Goal: Transaction & Acquisition: Purchase product/service

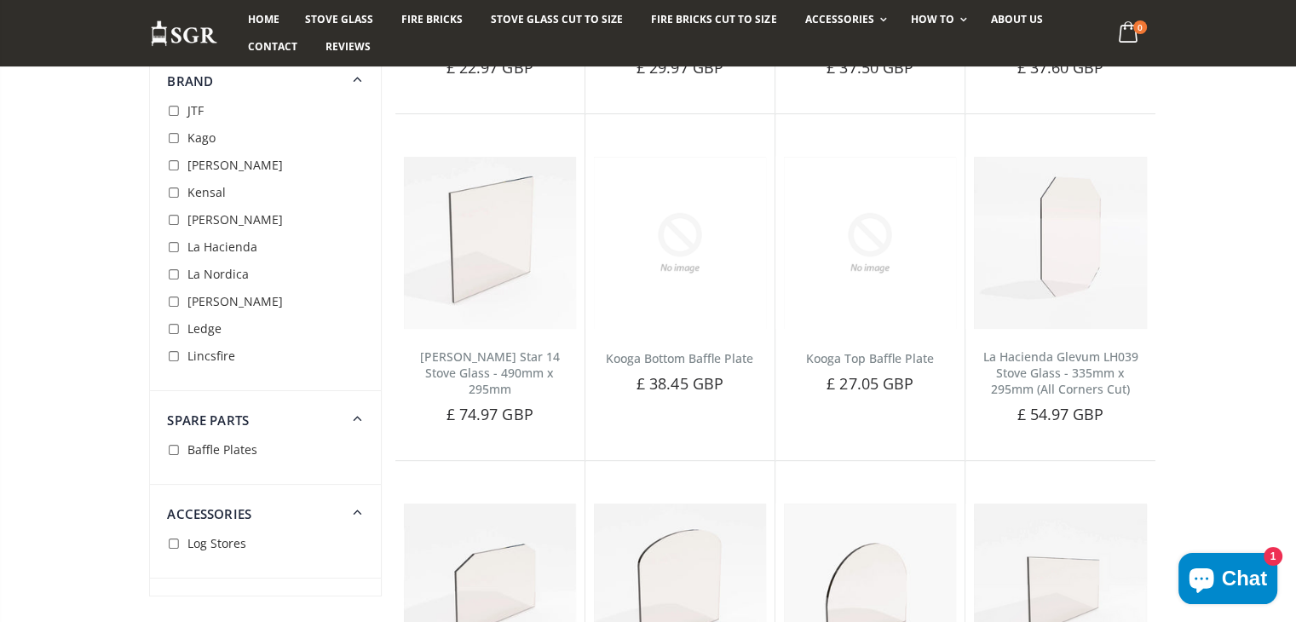
scroll to position [792, 0]
click at [215, 354] on span "Lincsfire" at bounding box center [211, 356] width 48 height 16
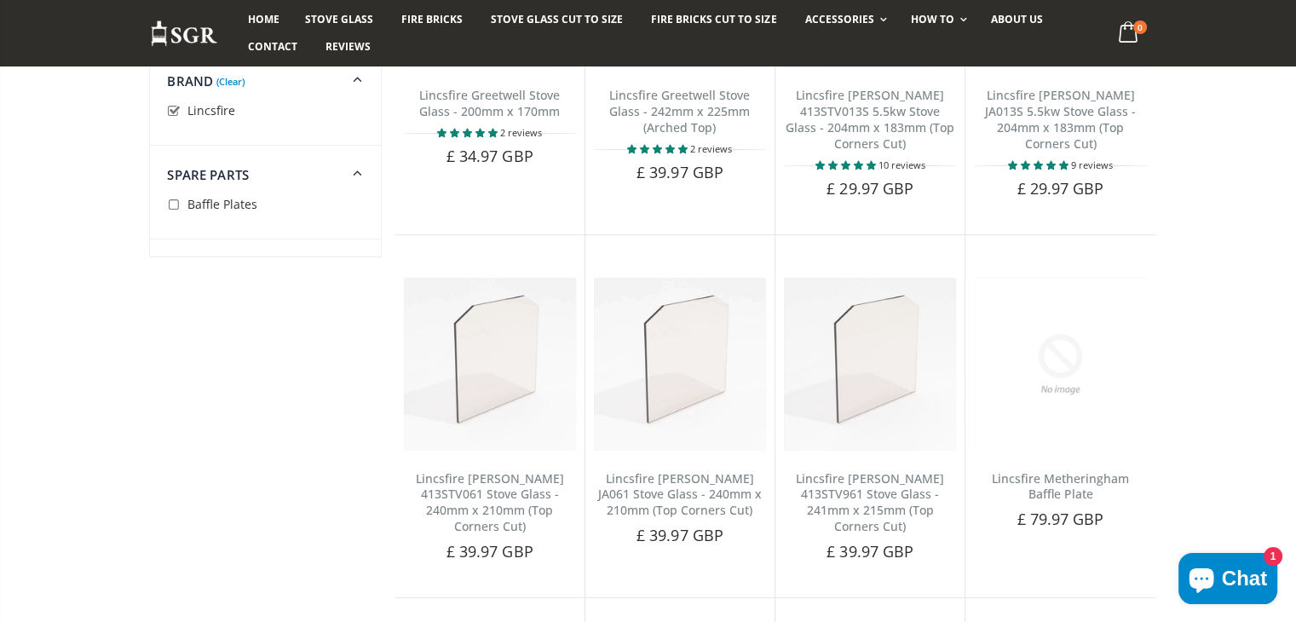
scroll to position [746, 0]
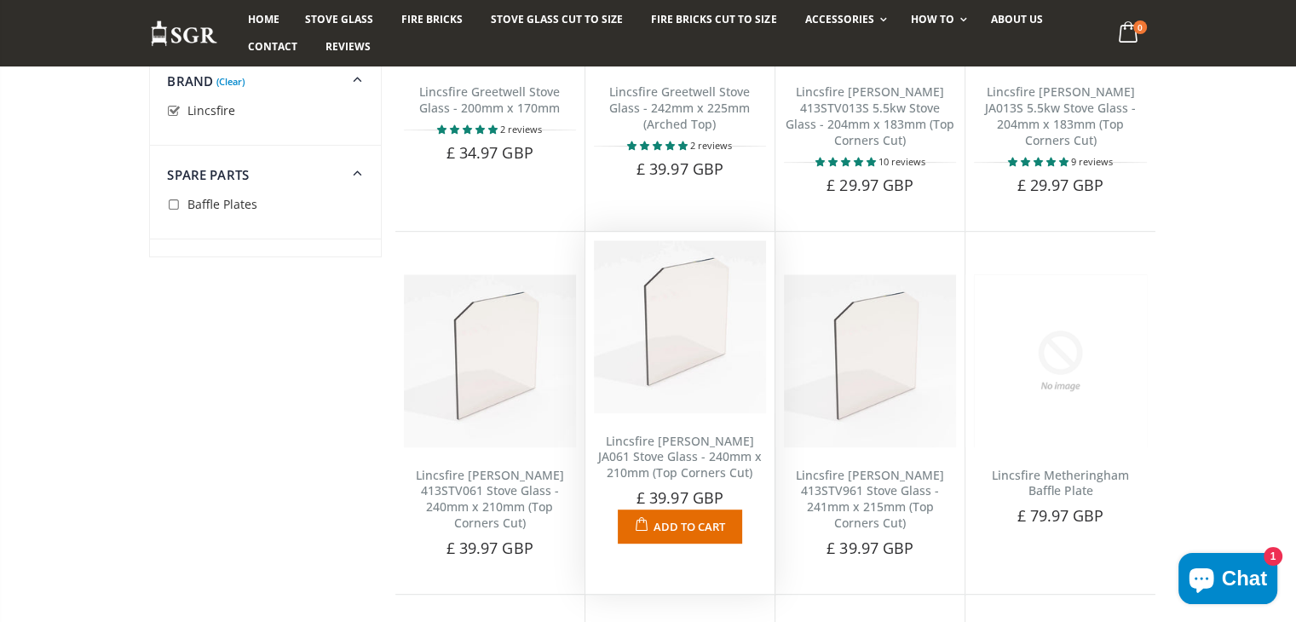
click at [625, 332] on img at bounding box center [680, 326] width 172 height 172
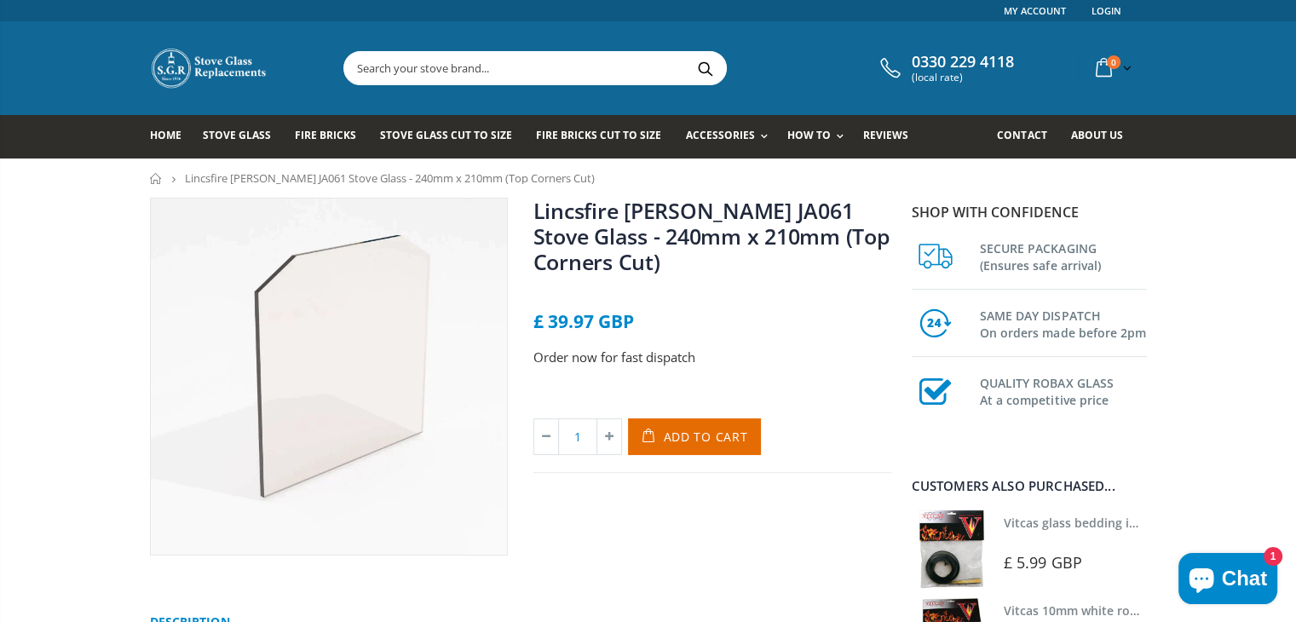
click at [1205, 564] on icon "Chat window" at bounding box center [1201, 578] width 41 height 41
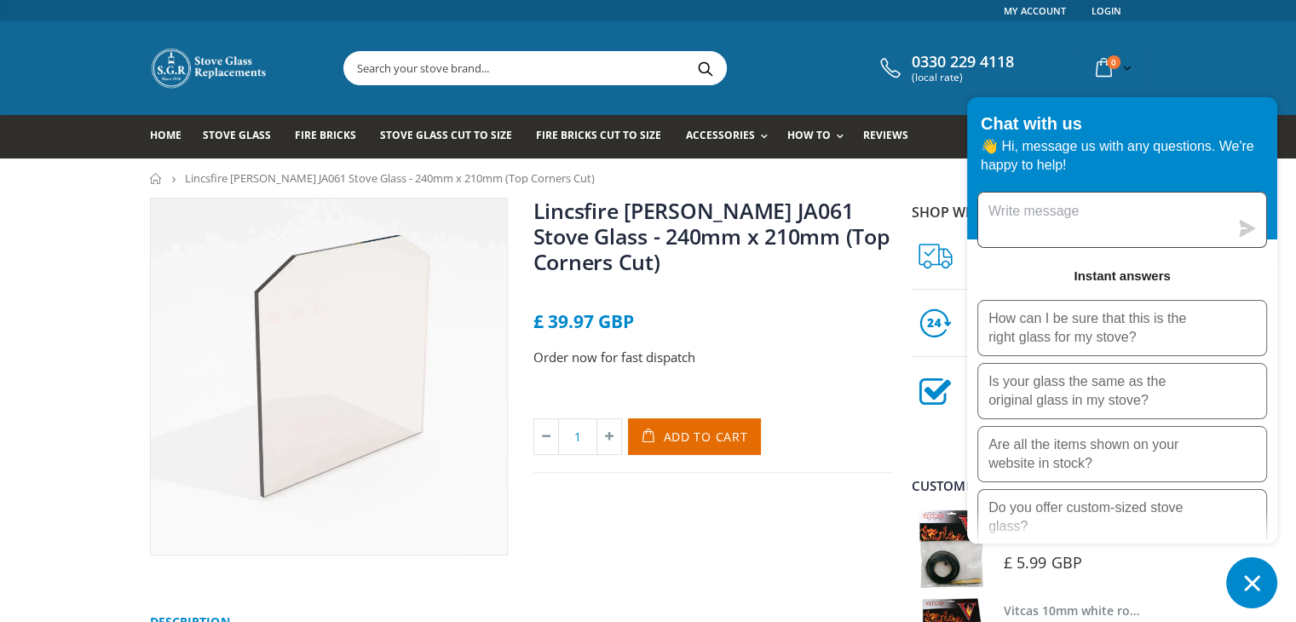
click at [1101, 209] on textarea "Message us" at bounding box center [1103, 220] width 251 height 55
type textarea "Hiya do you offer a trade account?"
click at [1026, 8] on link "My Account" at bounding box center [1035, 10] width 62 height 21
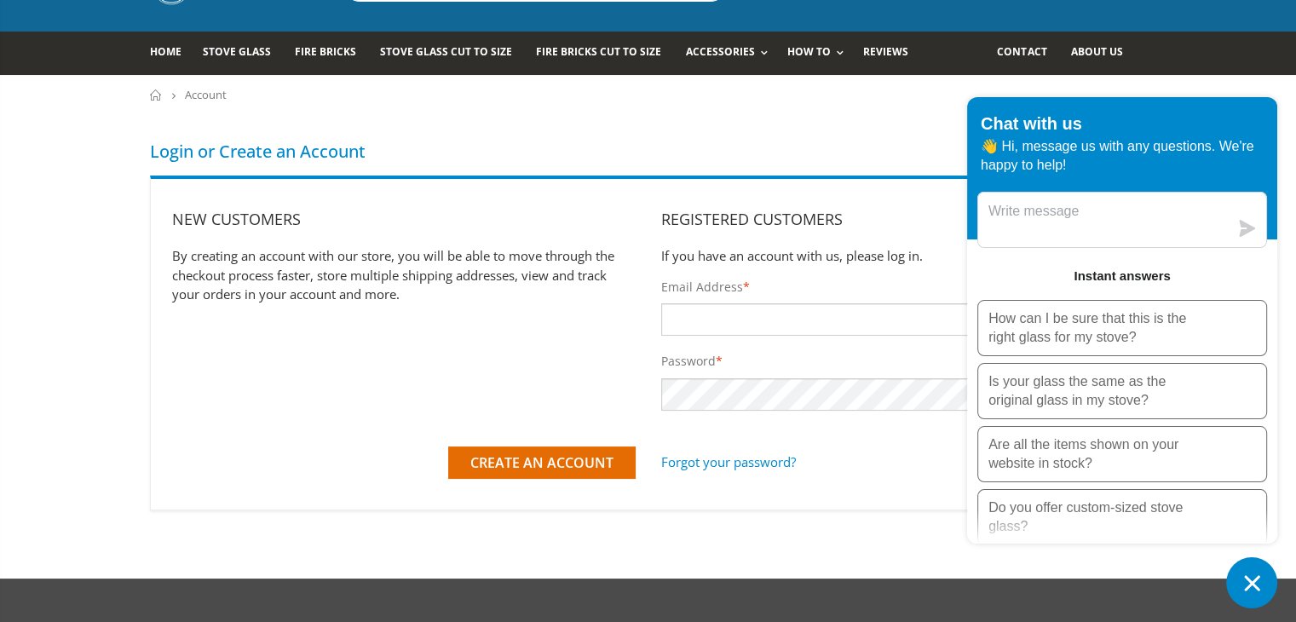
scroll to position [84, 0]
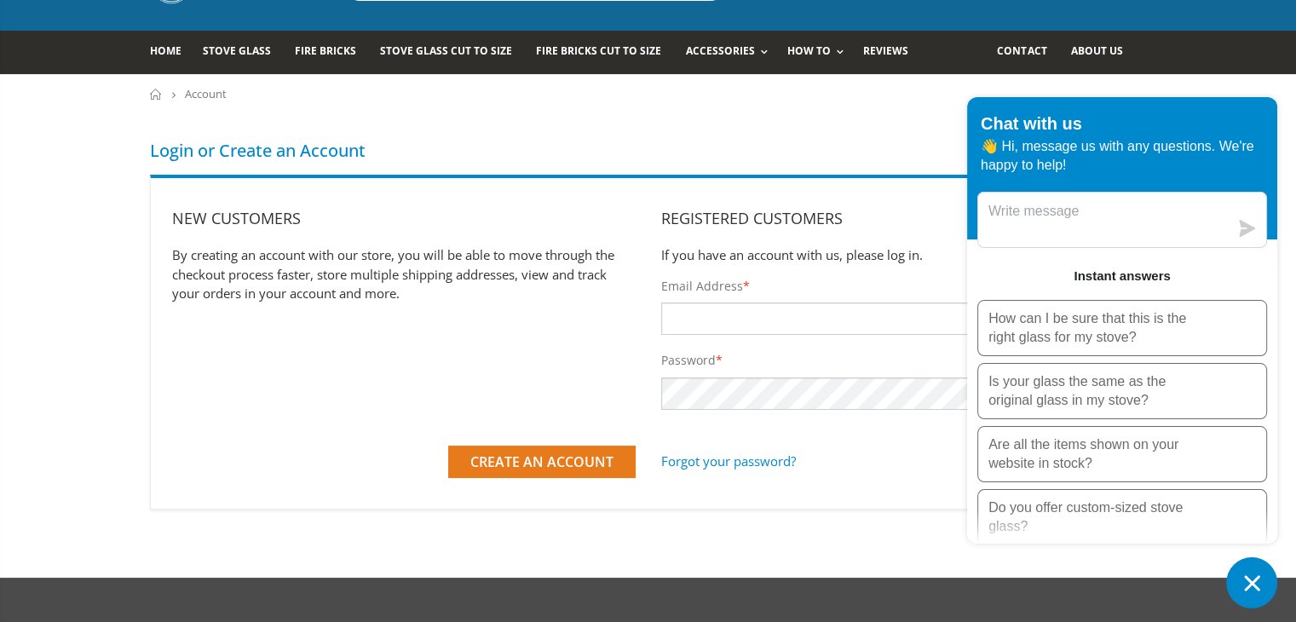
click at [530, 459] on span "Create an Account" at bounding box center [541, 461] width 143 height 19
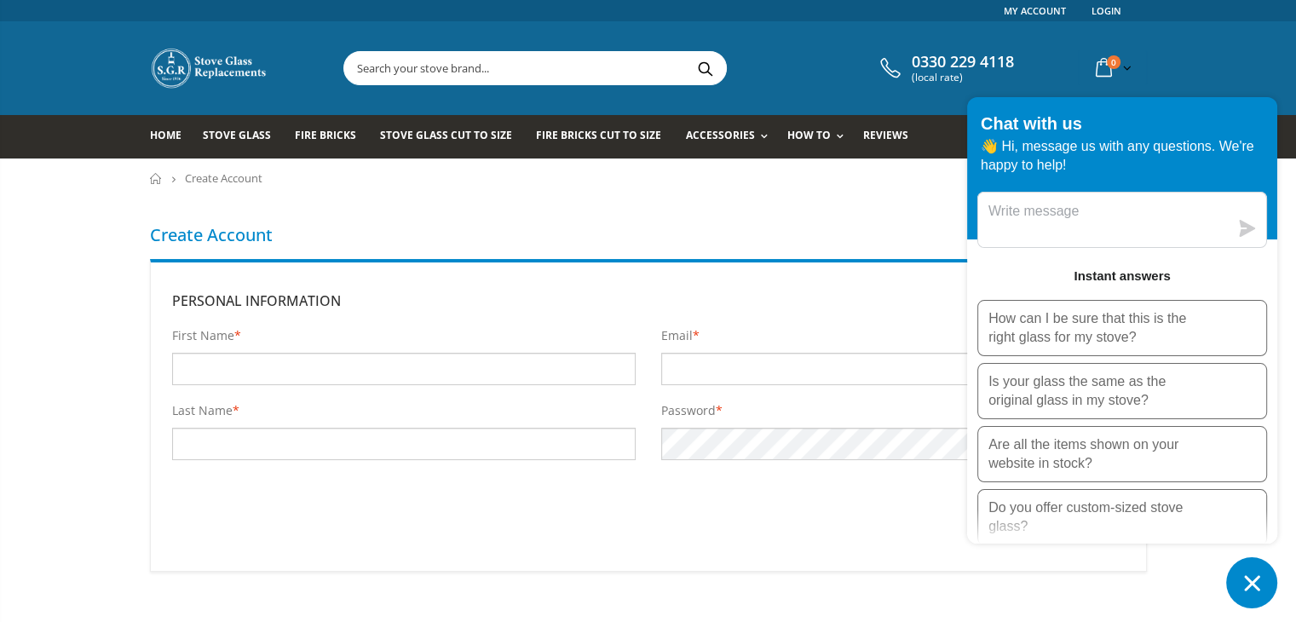
click at [474, 372] on input "First Name *" at bounding box center [404, 369] width 464 height 32
type input "Jaron"
type input "Moss"
type input "services@easysweeps.uk"
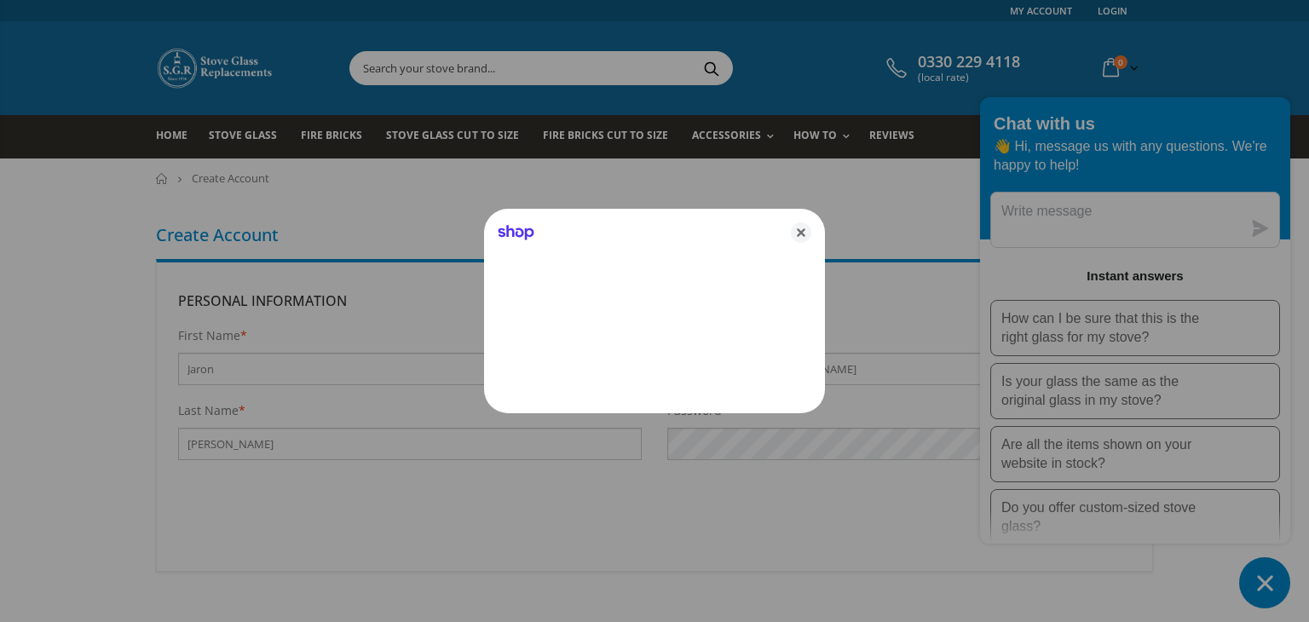
click at [783, 451] on div at bounding box center [654, 311] width 1309 height 622
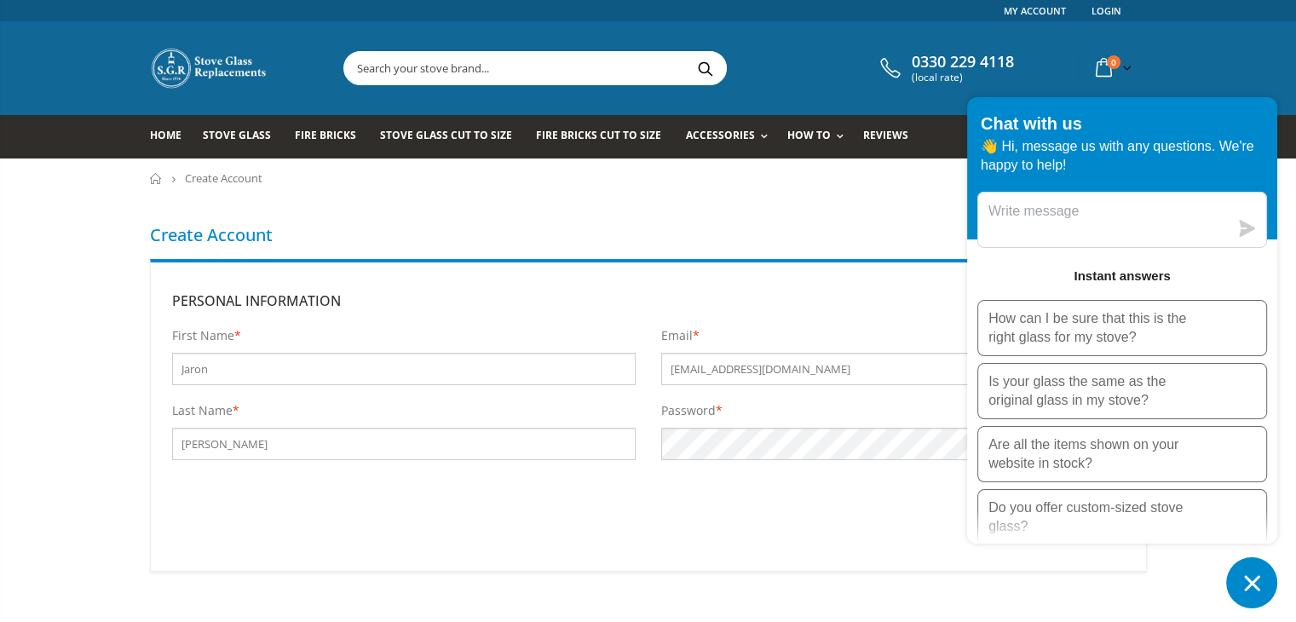
click at [1028, 509] on input "Submit" at bounding box center [1076, 525] width 96 height 32
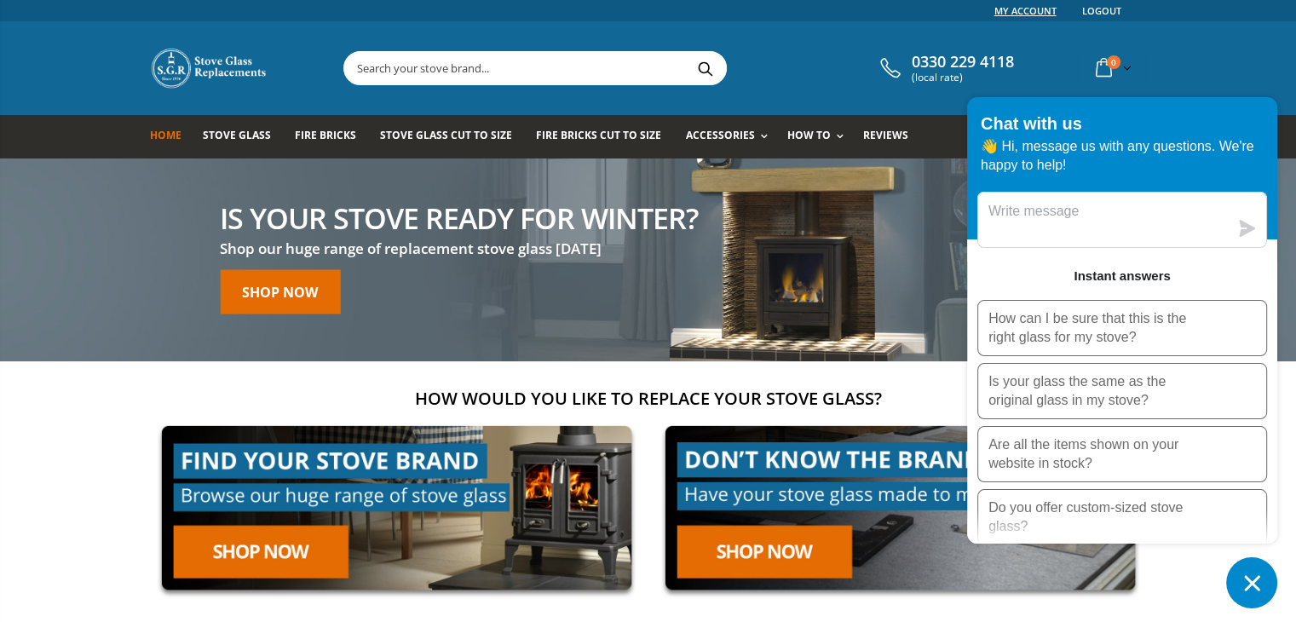
click at [1039, 11] on link "My Account" at bounding box center [1025, 10] width 62 height 21
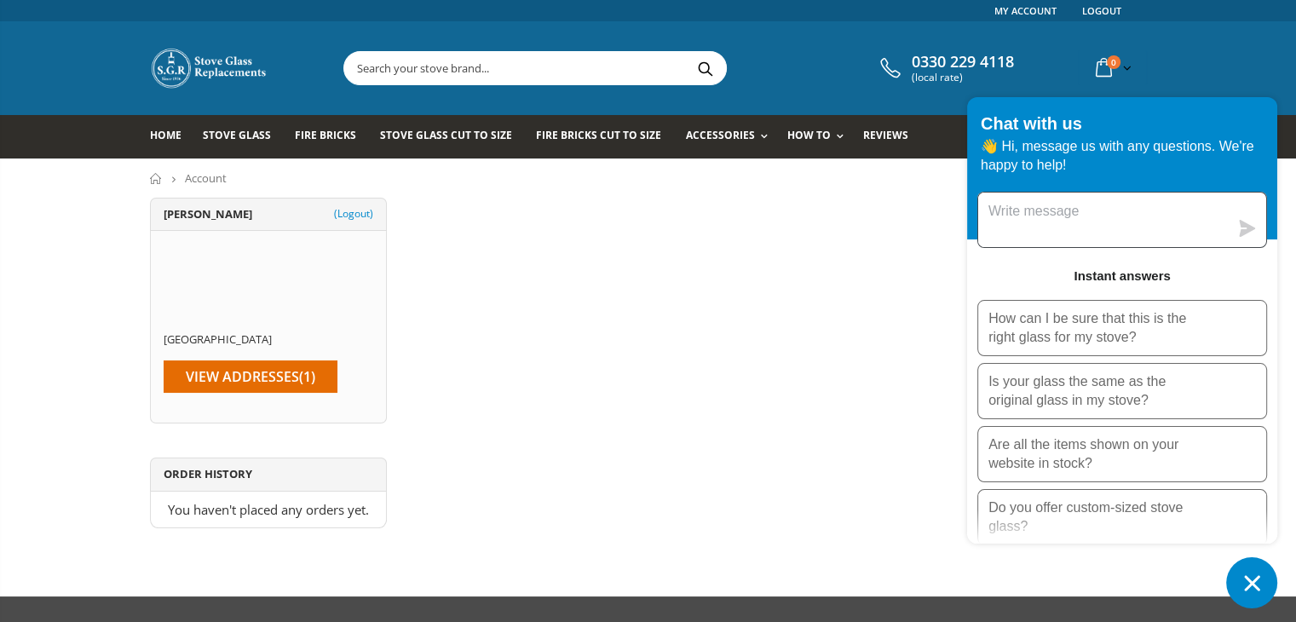
click at [1028, 216] on textarea "Message us" at bounding box center [1103, 220] width 251 height 55
type textarea "Hiya, do you offer a trade account?"
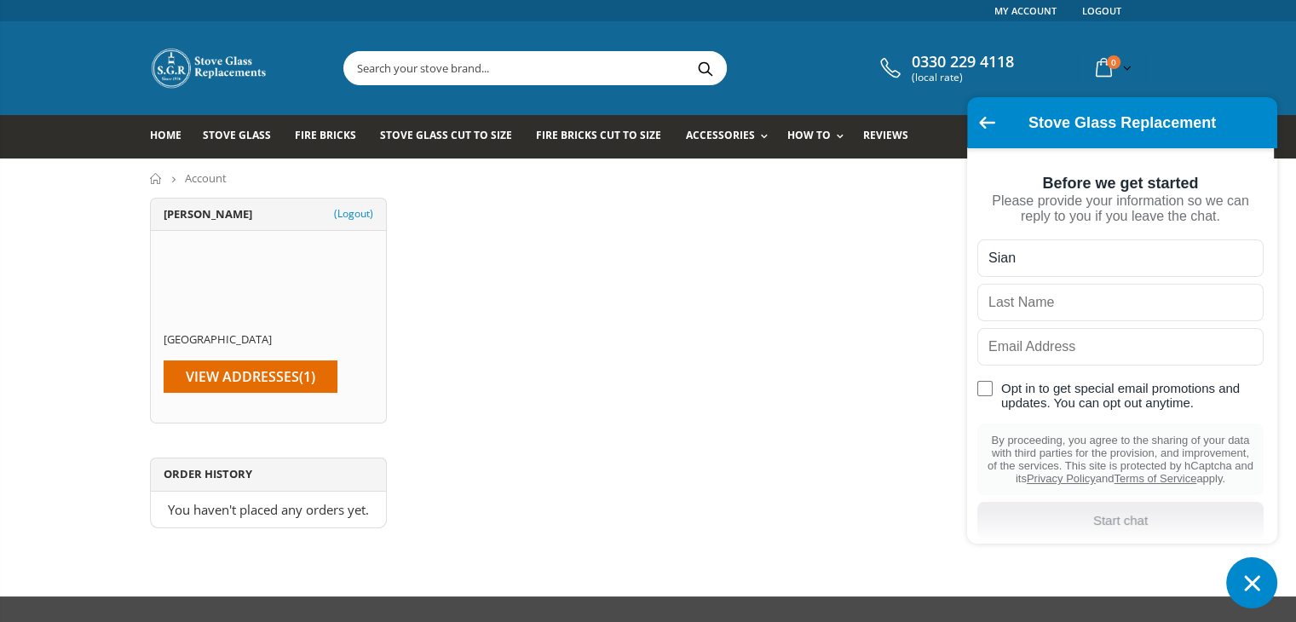
type input "Sian"
type input "Gi"
drag, startPoint x: 1053, startPoint y: 268, endPoint x: 932, endPoint y: 277, distance: 121.3
click at [932, 277] on body "Links My Account Logout 0330 229 4118 (local rate) 0 item(s) 0 item(s) You have…" at bounding box center [648, 523] width 1296 height 1046
drag, startPoint x: 1036, startPoint y: 268, endPoint x: 942, endPoint y: 266, distance: 94.6
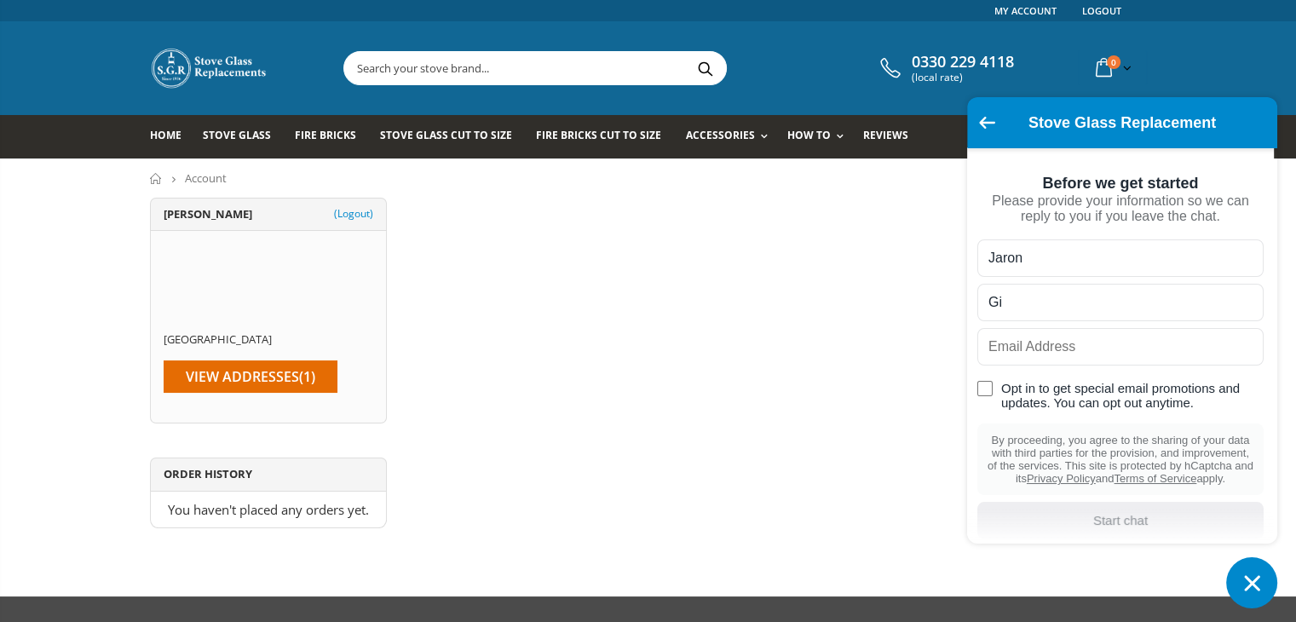
click at [942, 266] on body "Links My Account Logout 0330 229 4118 (local rate) 0 item(s) 0 item(s) You have…" at bounding box center [648, 523] width 1296 height 1046
type input "Sian"
type input "g"
type input "Gibbs"
type input "services@easysweeps.uk"
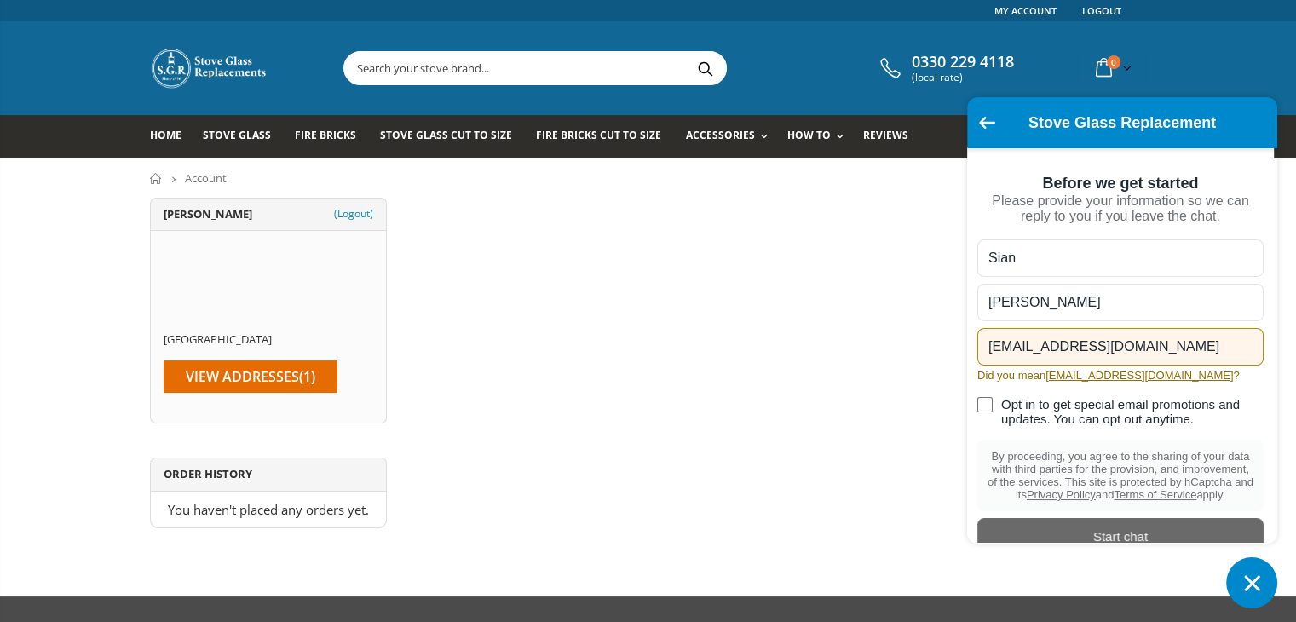
scroll to position [68, 0]
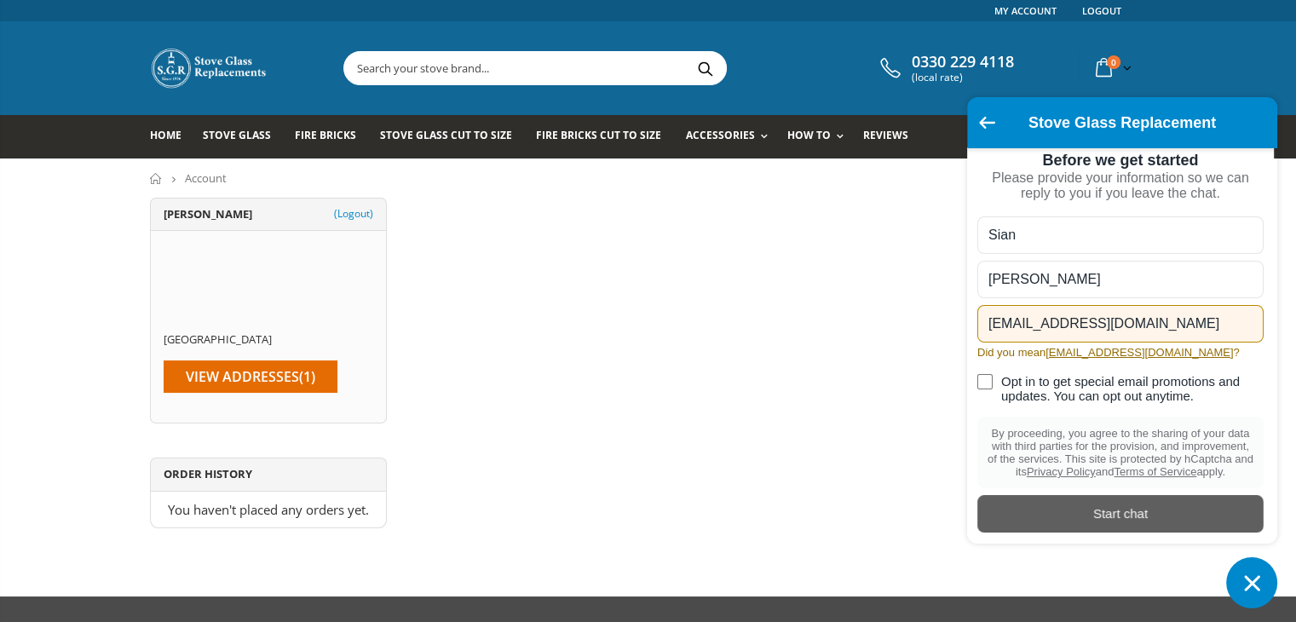
click at [1136, 514] on div "Start chat" at bounding box center [1121, 513] width 266 height 19
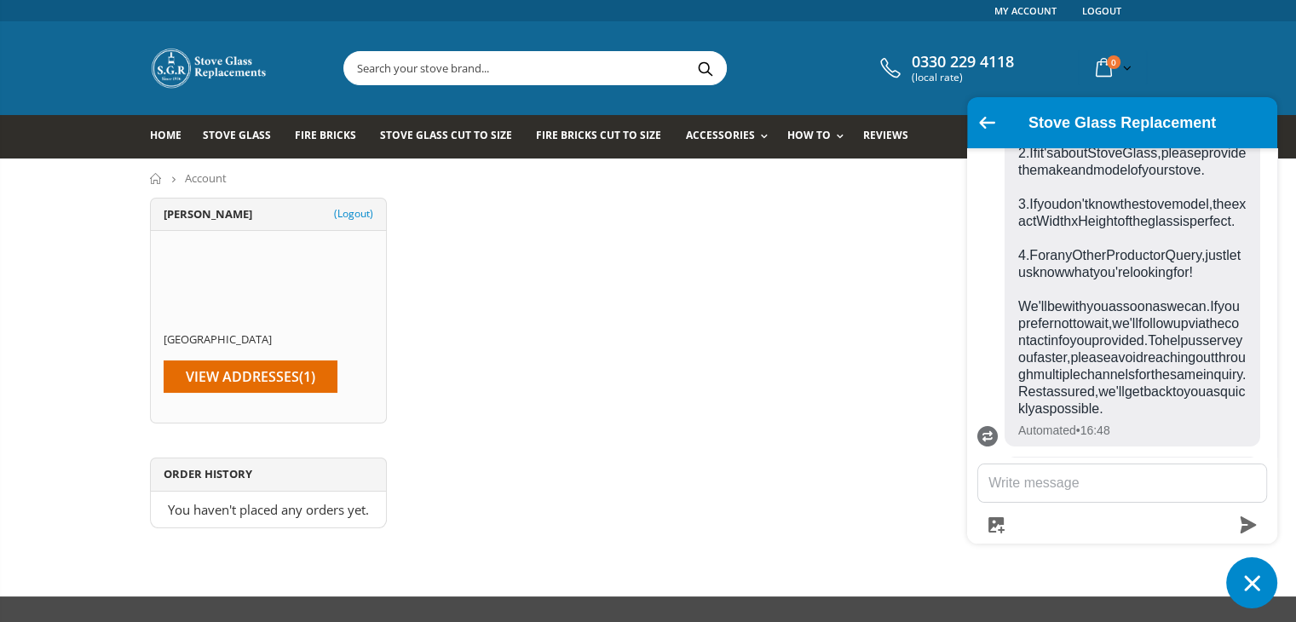
scroll to position [590, 0]
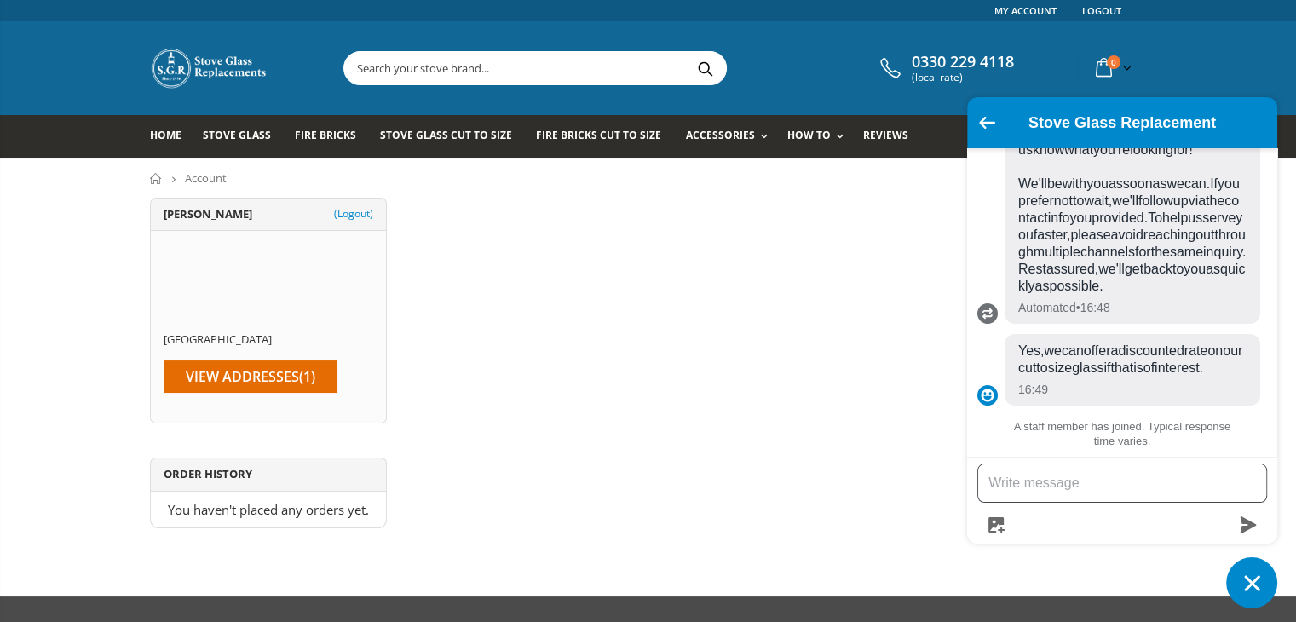
click at [1087, 498] on textarea "Message us" at bounding box center [1122, 482] width 288 height 37
click at [1078, 478] on textarea "Message us" at bounding box center [1122, 482] width 288 height 37
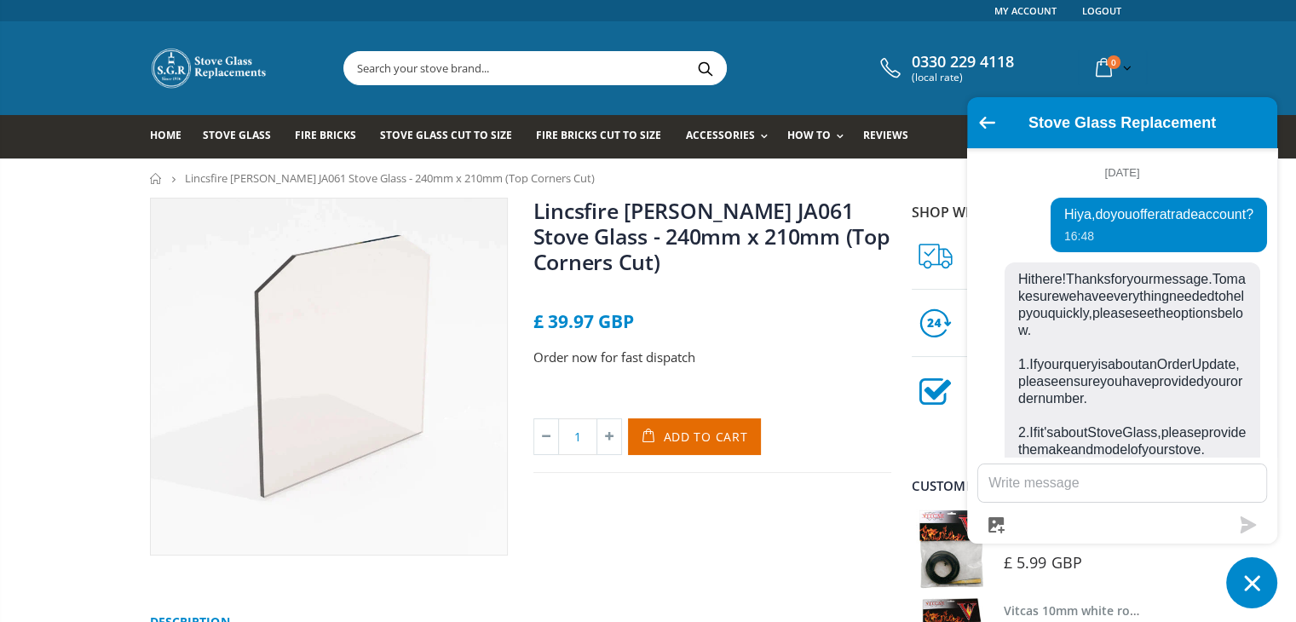
scroll to position [590, 0]
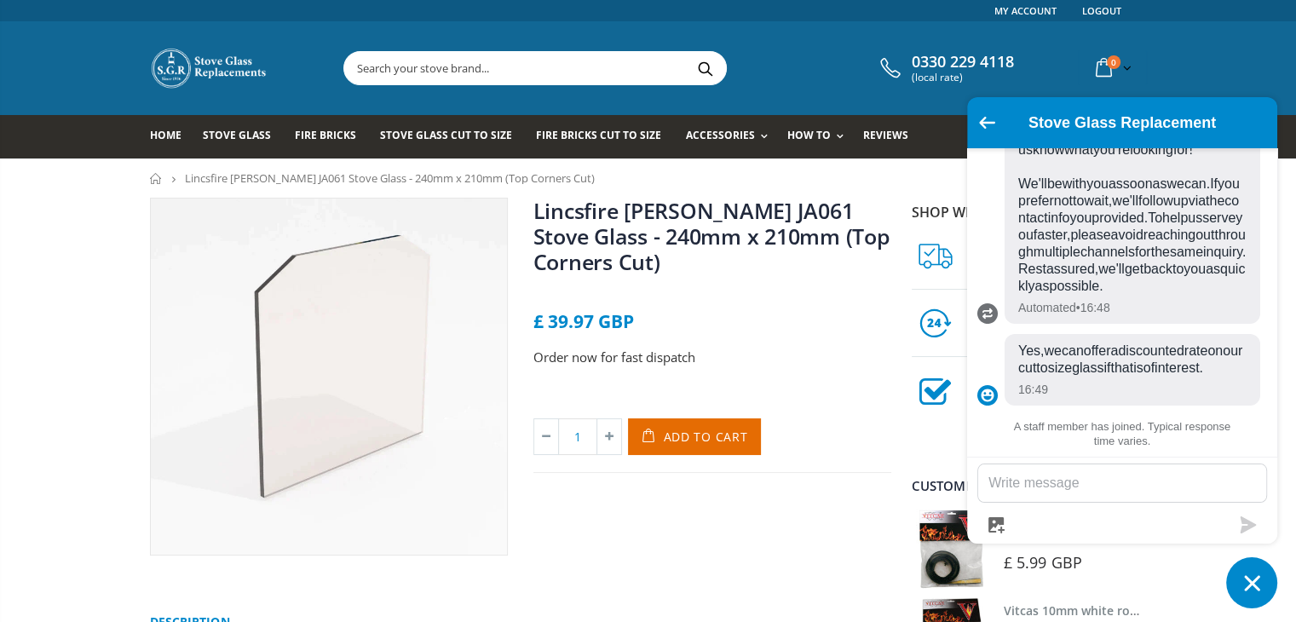
click at [1063, 489] on textarea "Message us" at bounding box center [1122, 482] width 288 height 37
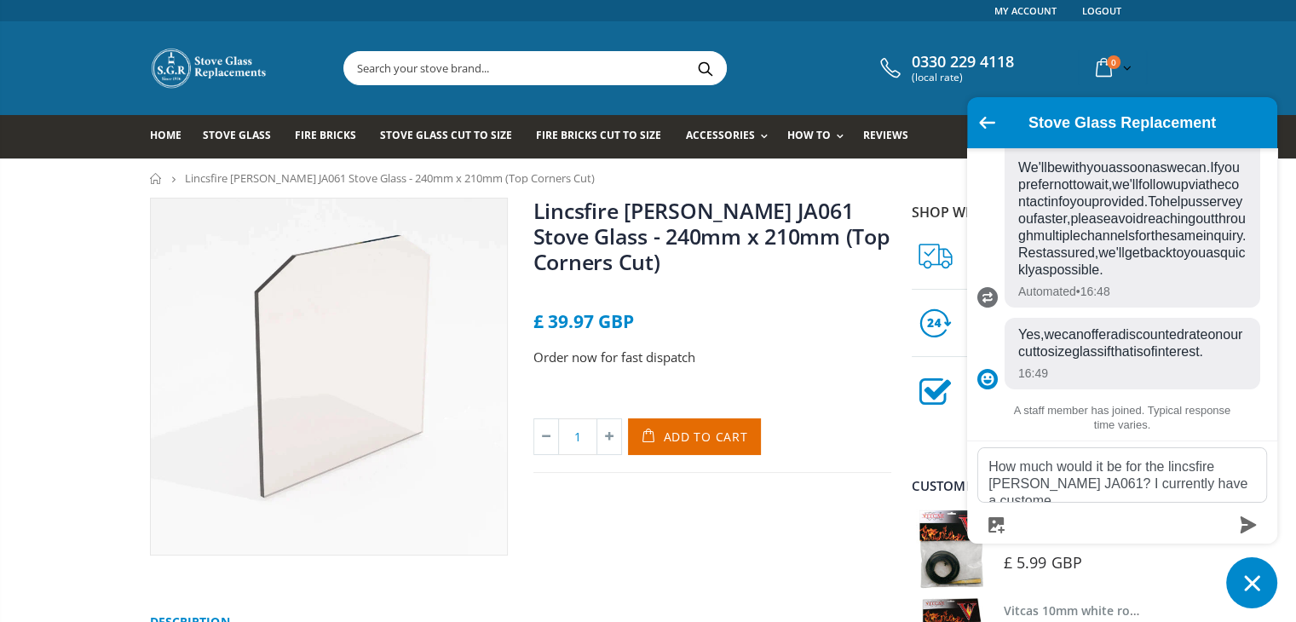
scroll to position [606, 0]
type textarea "How much would it be for the lincsfire ingham JA061 glass?"
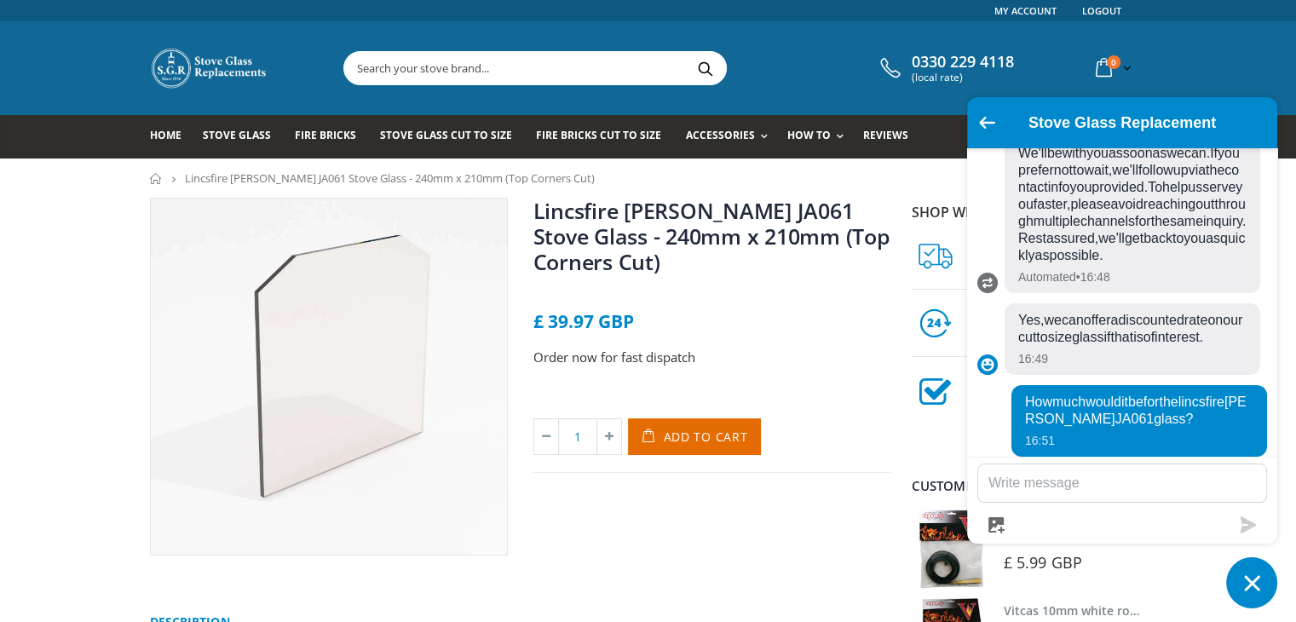
click at [1080, 481] on textarea "Message us" at bounding box center [1122, 482] width 288 height 37
click at [423, 147] on link "Stove Glass Cut To Size" at bounding box center [452, 136] width 145 height 43
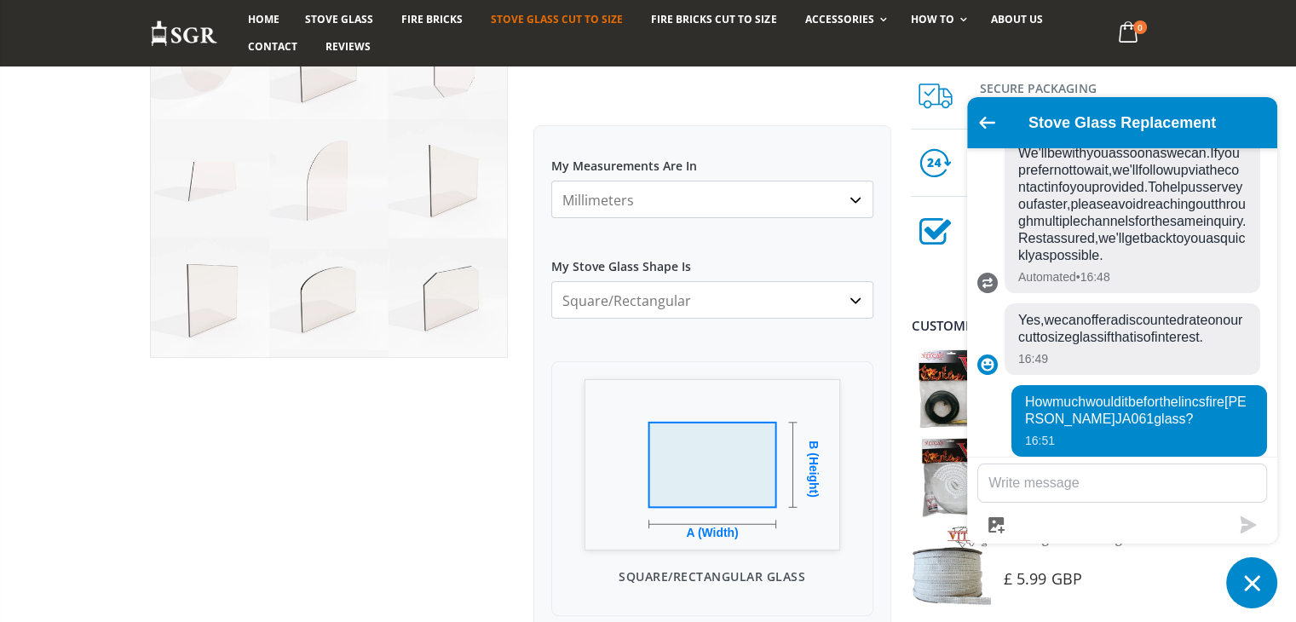
scroll to position [197, 0]
click at [642, 299] on select "Square/Rectangular Arched Half Arch Both Top Corners Cut Single Corner Cut All …" at bounding box center [712, 300] width 322 height 37
select select "both-top-corners-cut"
click at [551, 282] on select "Square/Rectangular Arched Half Arch Both Top Corners Cut Single Corner Cut All …" at bounding box center [712, 300] width 322 height 37
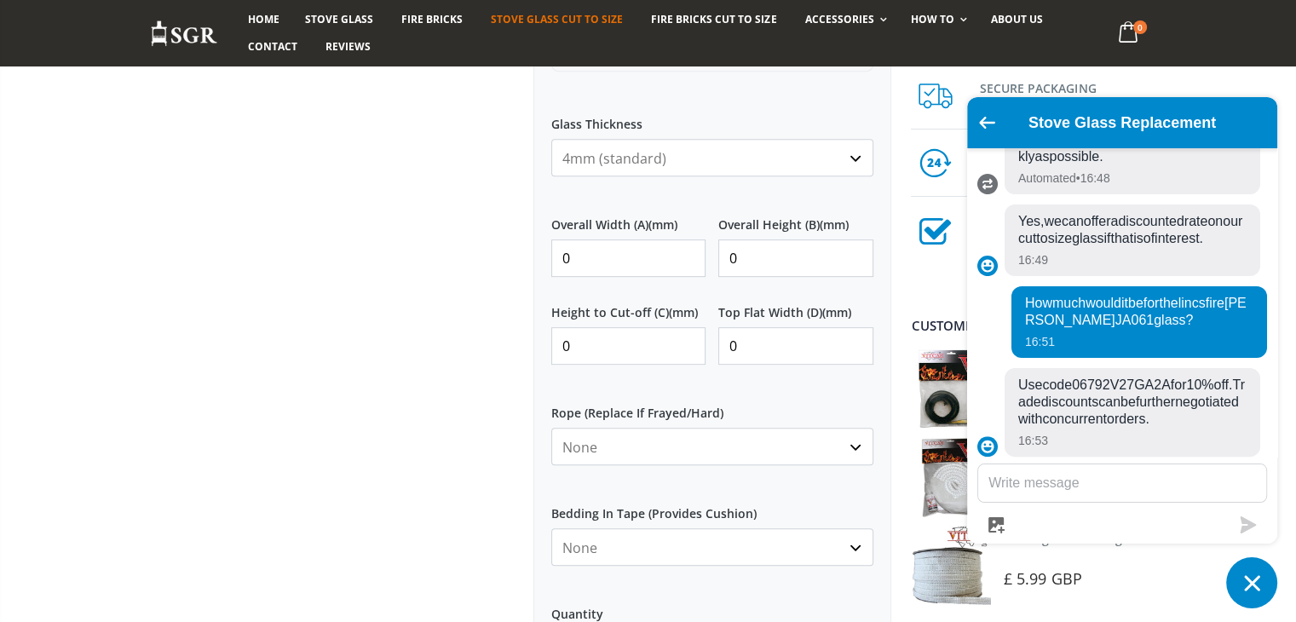
scroll to position [742, 0]
click at [585, 263] on input "0" at bounding box center [628, 257] width 155 height 37
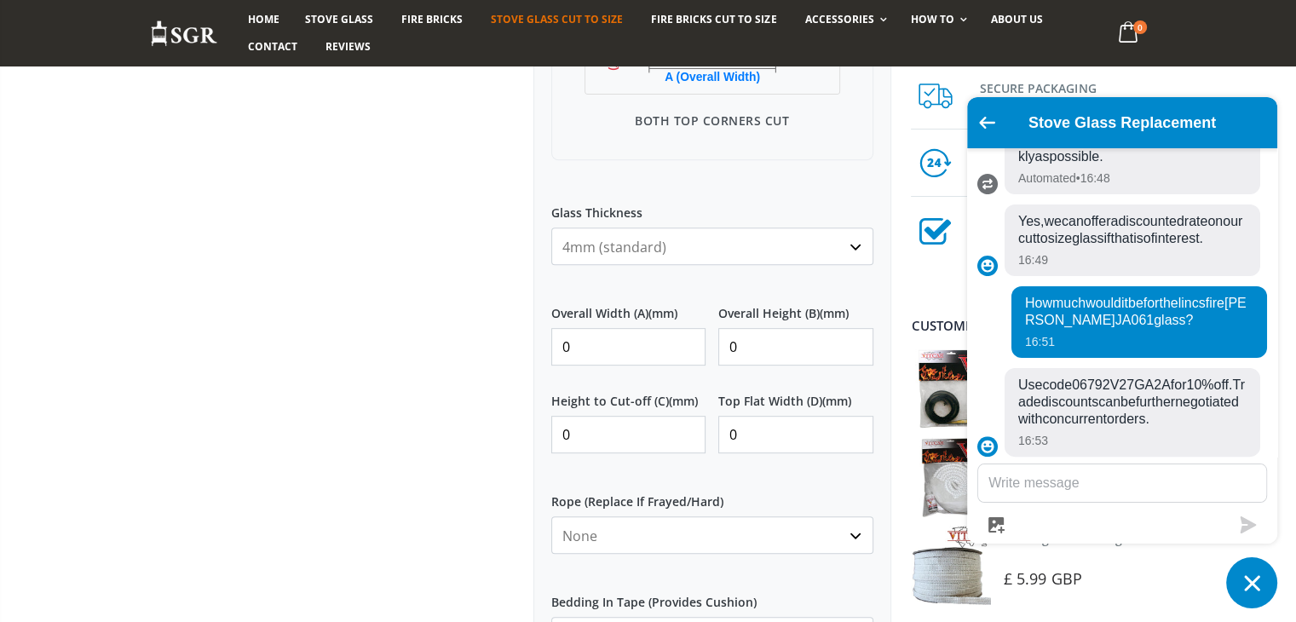
scroll to position [654, 0]
drag, startPoint x: 592, startPoint y: 352, endPoint x: 507, endPoint y: 349, distance: 85.3
click at [507, 349] on div "Custom Cut Robax® Stove Glass 299 reviews Pool Type Default Title Pool #1 Pool …" at bounding box center [520, 322] width 767 height 1556
type input "210"
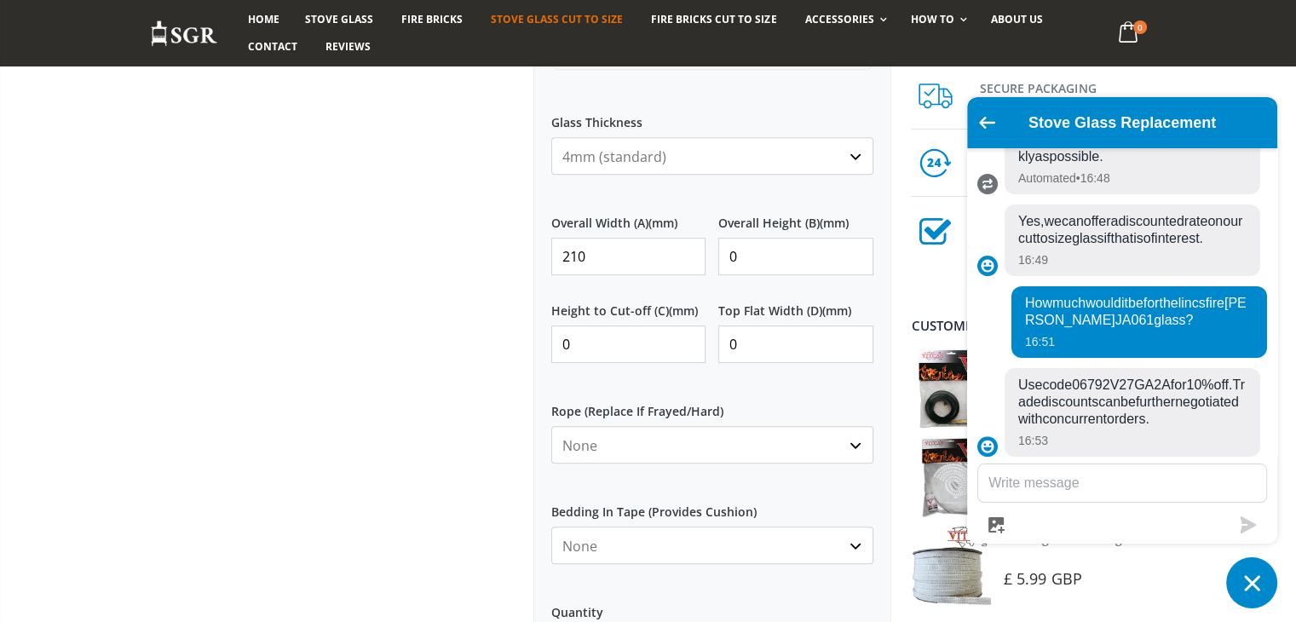
scroll to position [746, 0]
click at [591, 354] on input "0" at bounding box center [628, 340] width 155 height 37
drag, startPoint x: 591, startPoint y: 354, endPoint x: 532, endPoint y: 343, distance: 60.7
click at [532, 343] on div "Custom Cut Robax® Stove Glass 299 reviews Pool Type Default Title Pool #1 Pool …" at bounding box center [712, 210] width 383 height 1518
drag, startPoint x: 740, startPoint y: 349, endPoint x: 637, endPoint y: 343, distance: 103.2
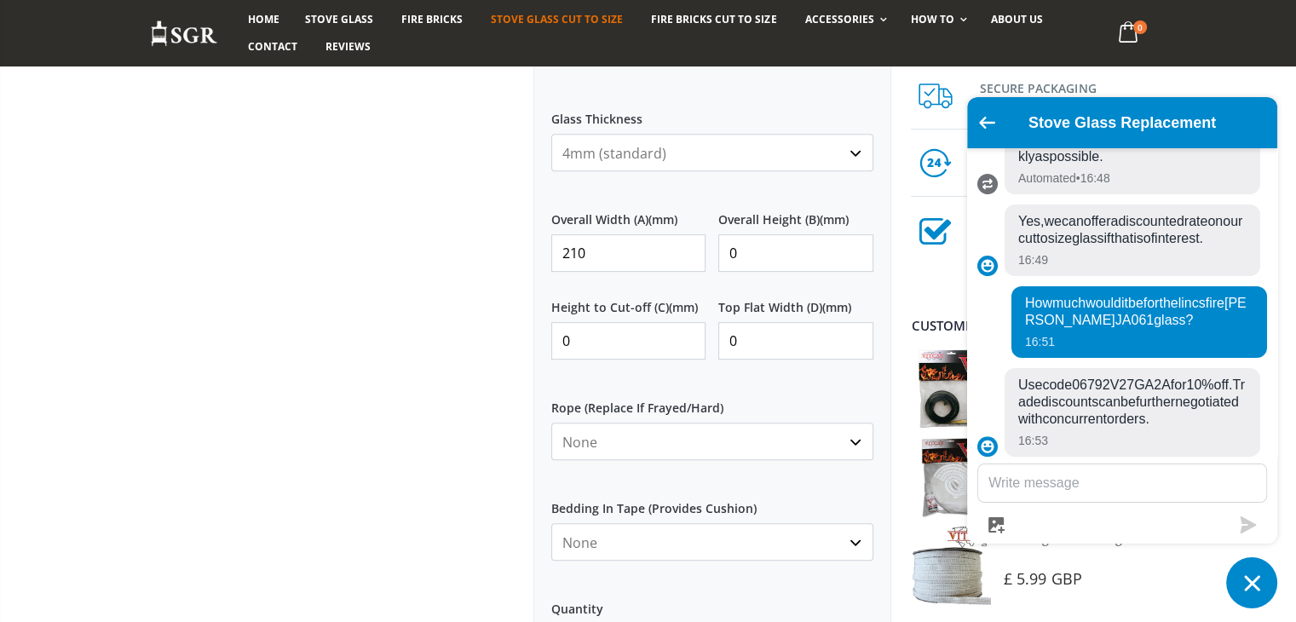
click at [637, 343] on div "Height to Cut-off (C) (mm) 0 Top Flat Width (D) (mm) 0" at bounding box center [712, 329] width 322 height 88
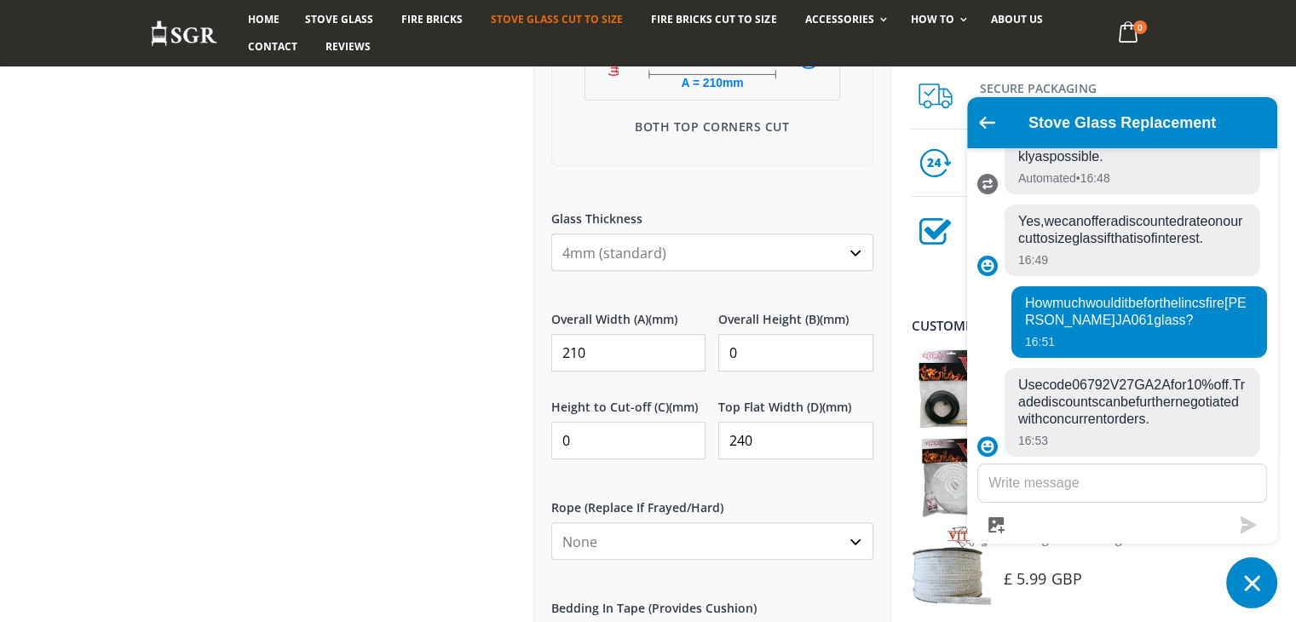
scroll to position [648, 0]
type input "2"
drag, startPoint x: 739, startPoint y: 343, endPoint x: 672, endPoint y: 340, distance: 66.6
click at [672, 340] on div "Overall Width (A) (mm) 210 Overall Height (B) (mm) 0" at bounding box center [712, 340] width 322 height 88
type input "240"
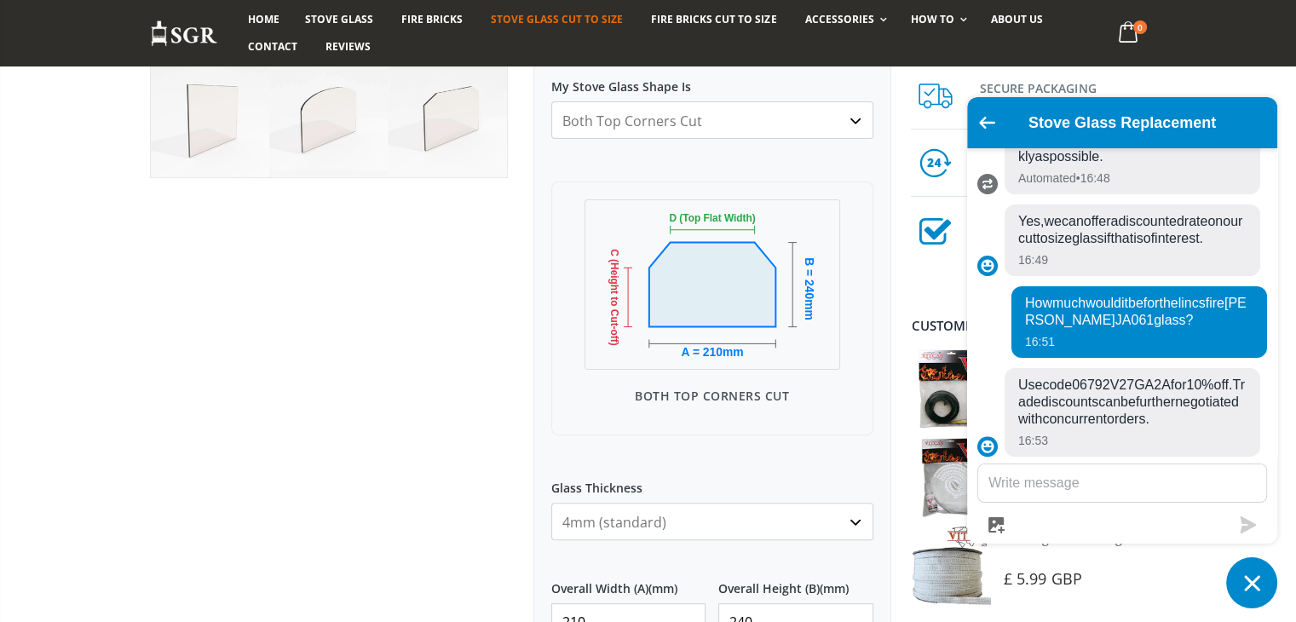
scroll to position [378, 0]
click at [532, 385] on div "Custom Cut Robax® Stove Glass 299 reviews Pool Type Default Title Pool #1 Pool …" at bounding box center [712, 578] width 383 height 1518
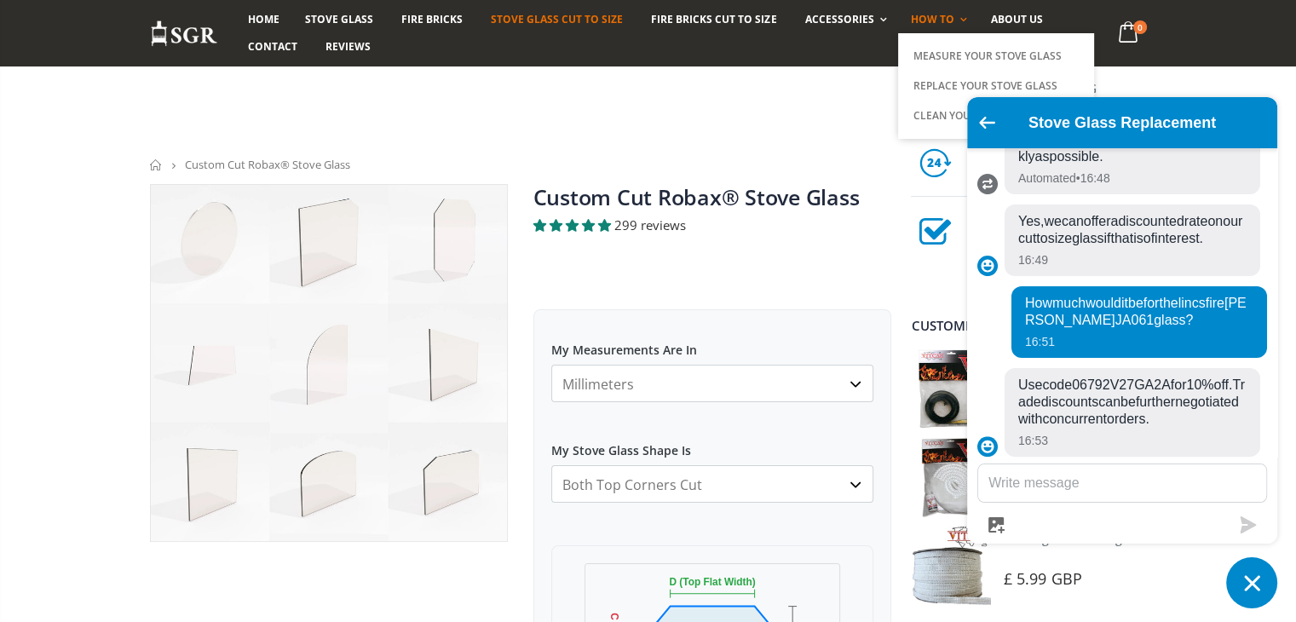
scroll to position [0, 0]
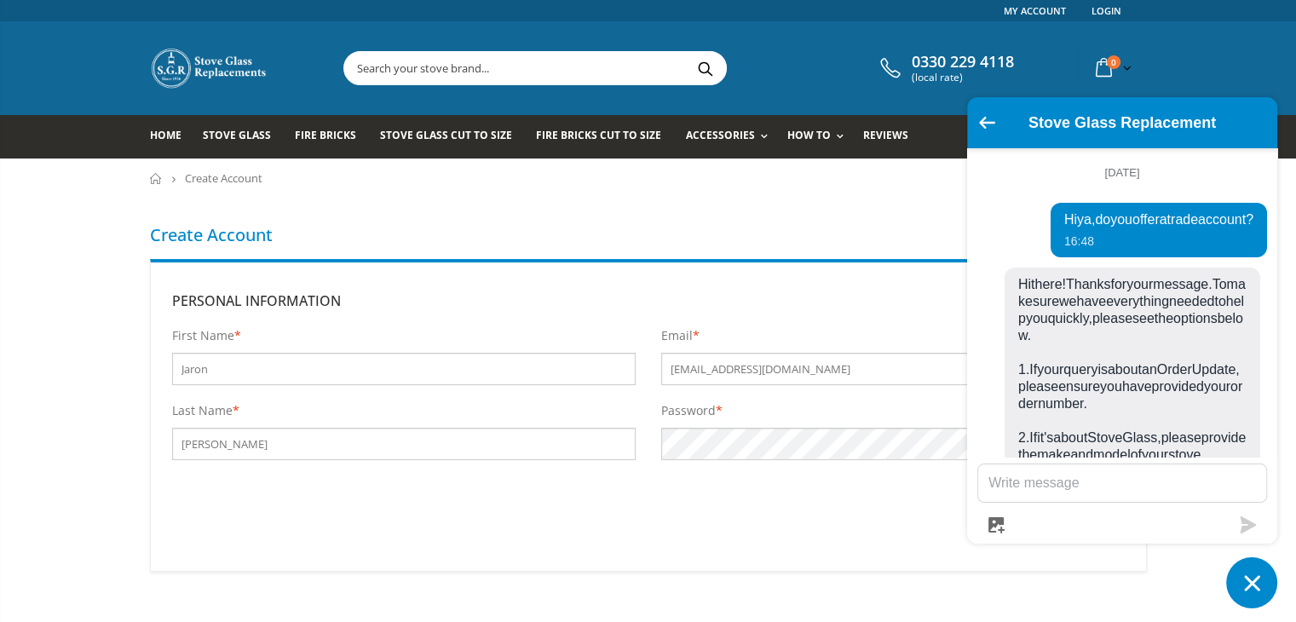
scroll to position [642, 0]
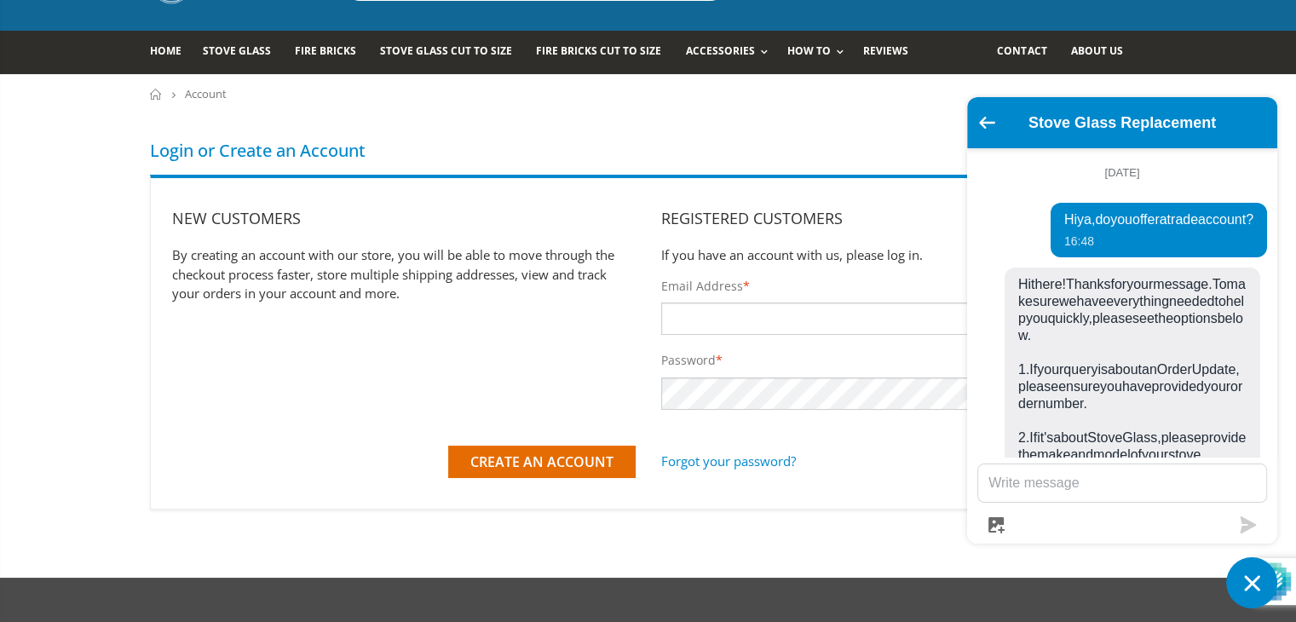
scroll to position [642, 0]
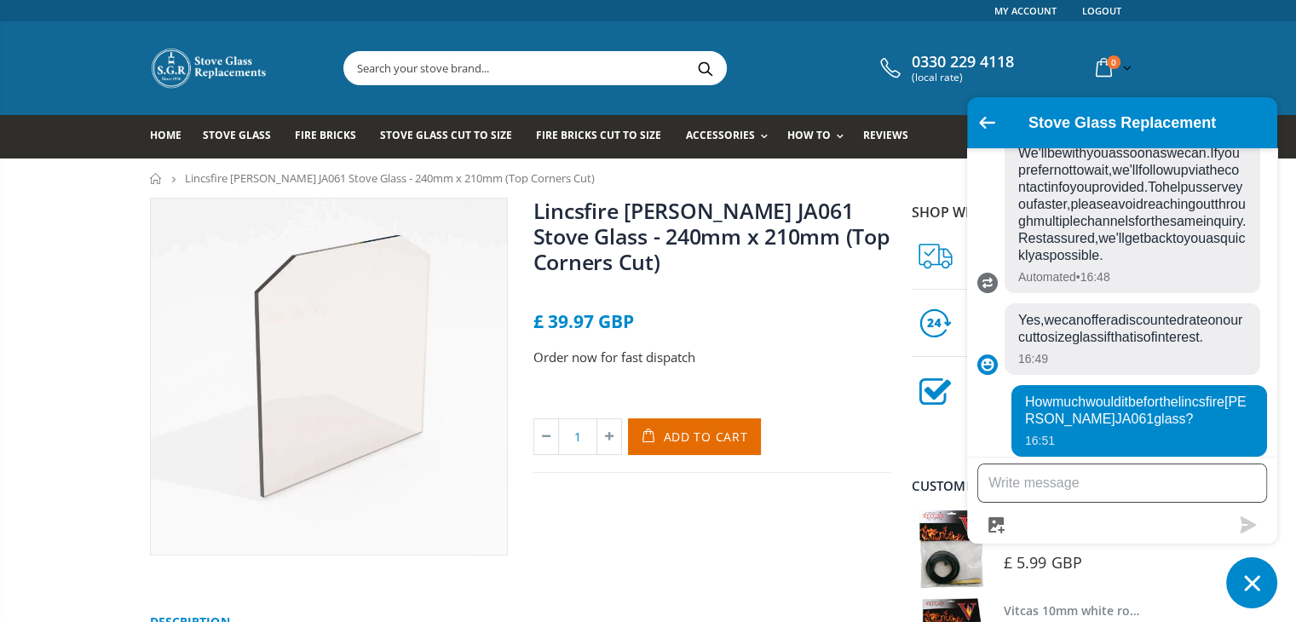
scroll to position [758, 0]
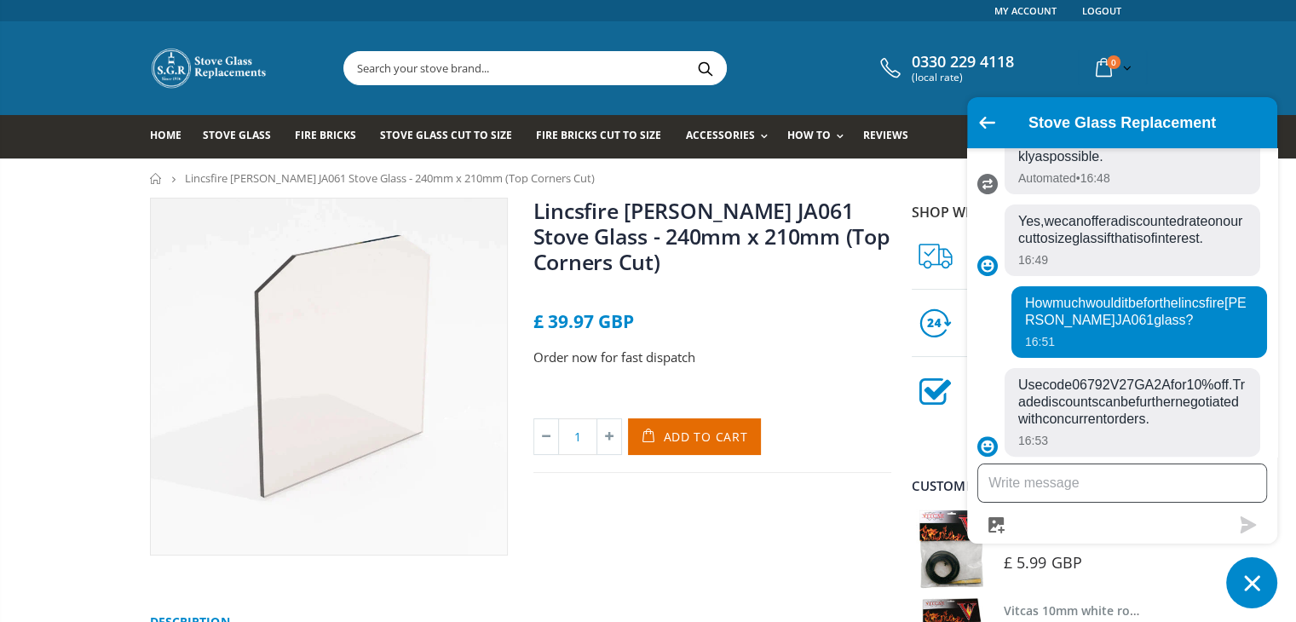
click at [1086, 486] on textarea "Message us" at bounding box center [1122, 482] width 288 height 37
drag, startPoint x: 1074, startPoint y: 368, endPoint x: 1172, endPoint y: 372, distance: 98.9
click at [1172, 377] on span "Use code 06792V27GA2A for 10% off. Trade discounts can be further negotiated wi…" at bounding box center [1132, 402] width 228 height 51
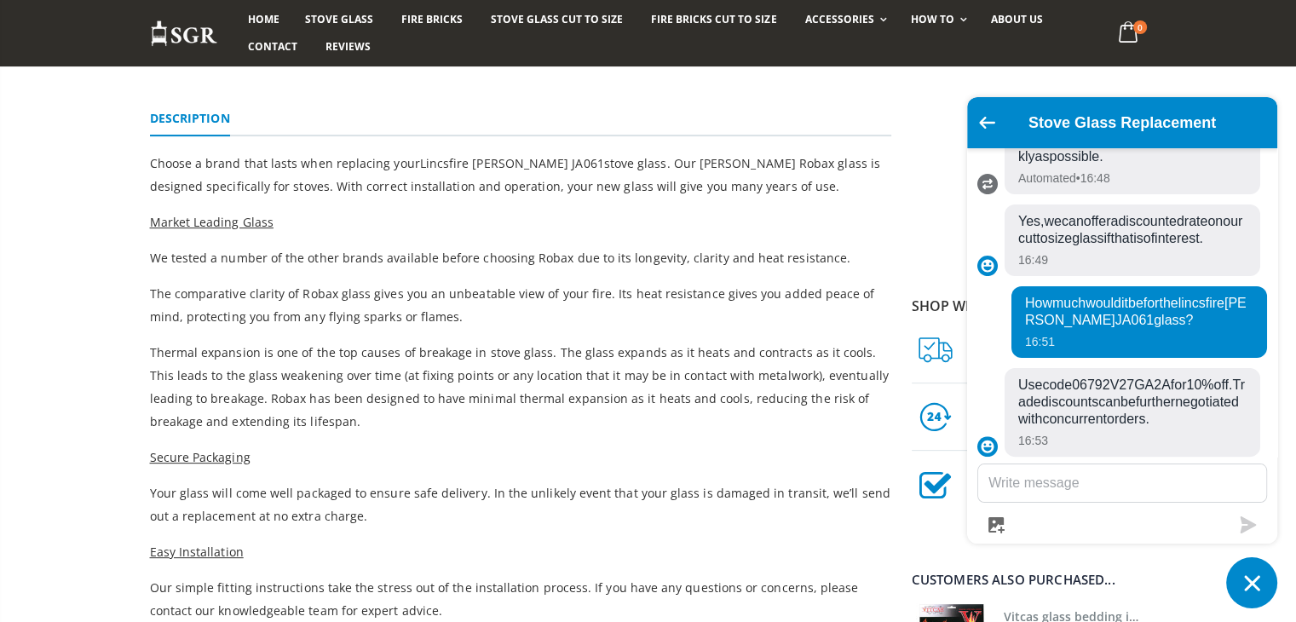
scroll to position [0, 0]
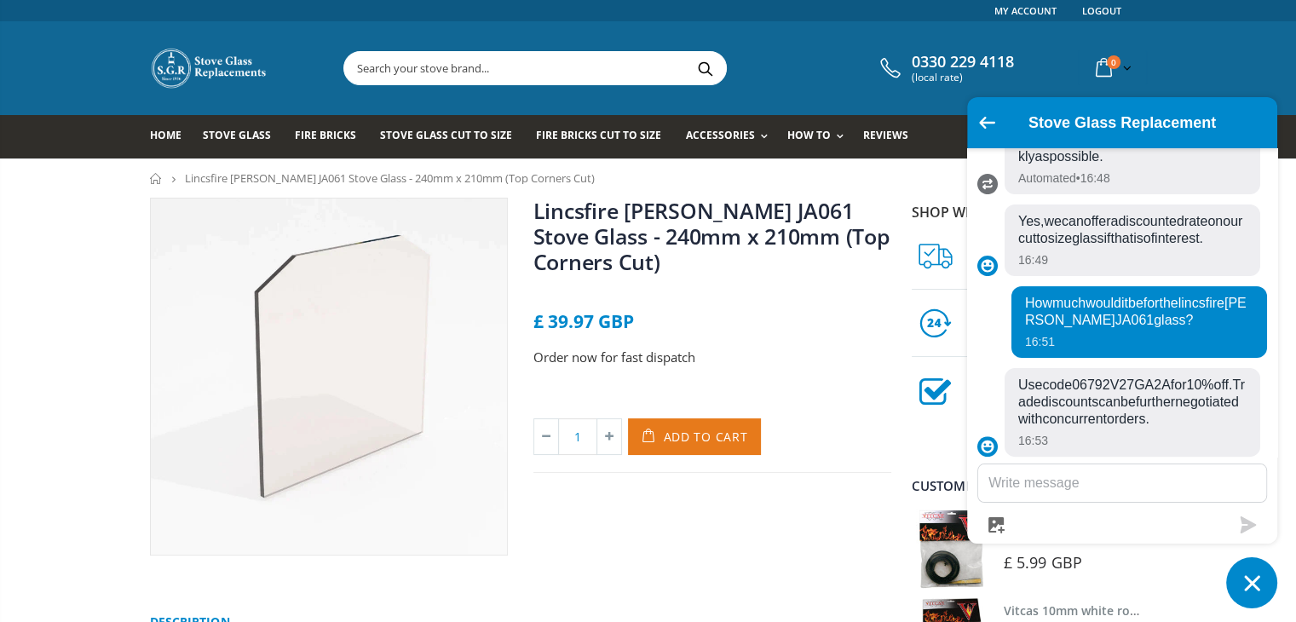
click at [688, 431] on span "Add to Cart" at bounding box center [706, 437] width 84 height 16
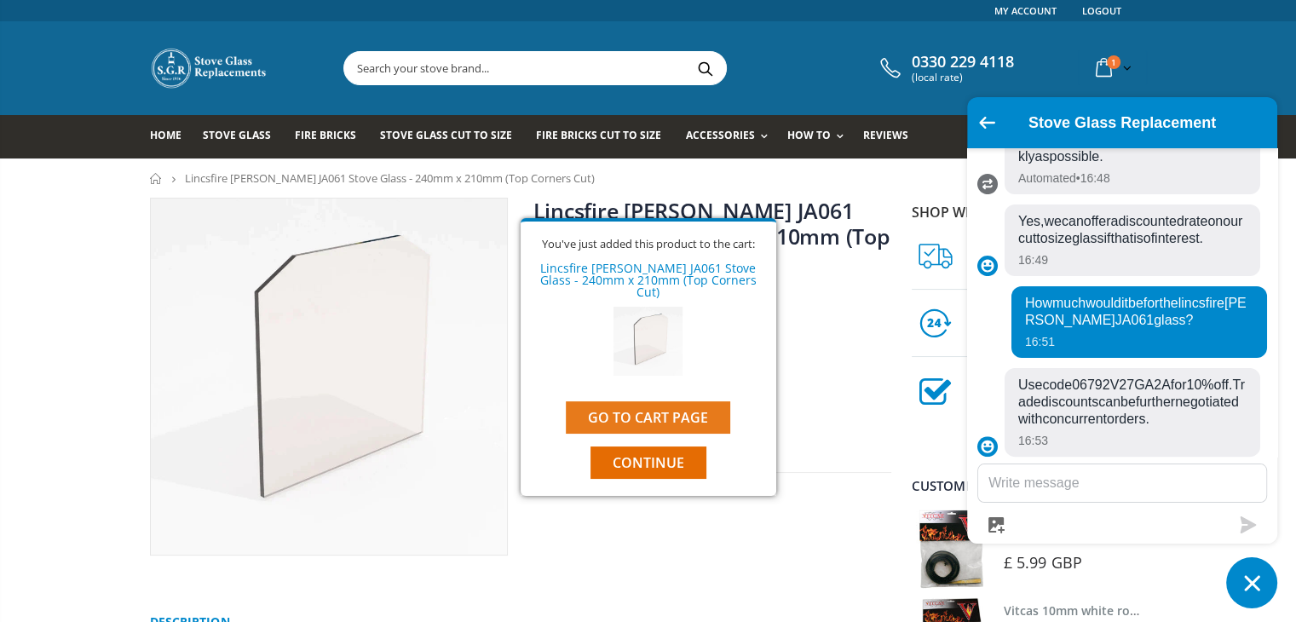
click at [653, 404] on link "Go to cart page" at bounding box center [648, 417] width 164 height 32
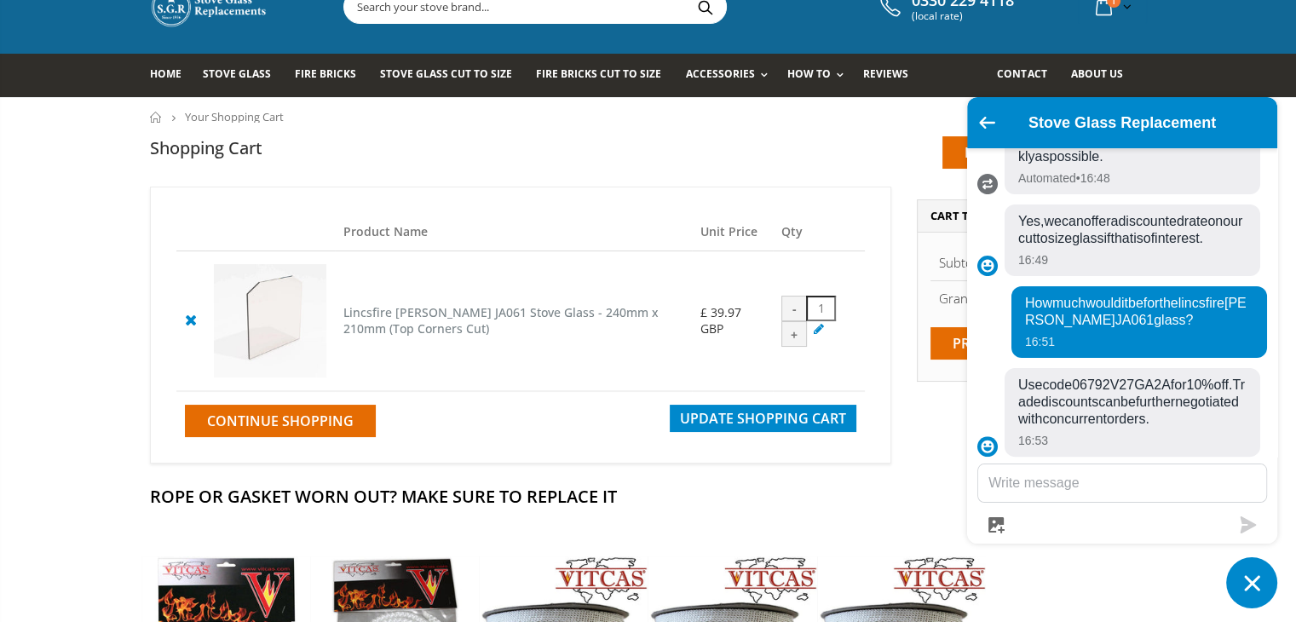
scroll to position [61, 0]
click at [1251, 579] on icon "Chat window" at bounding box center [1252, 583] width 26 height 26
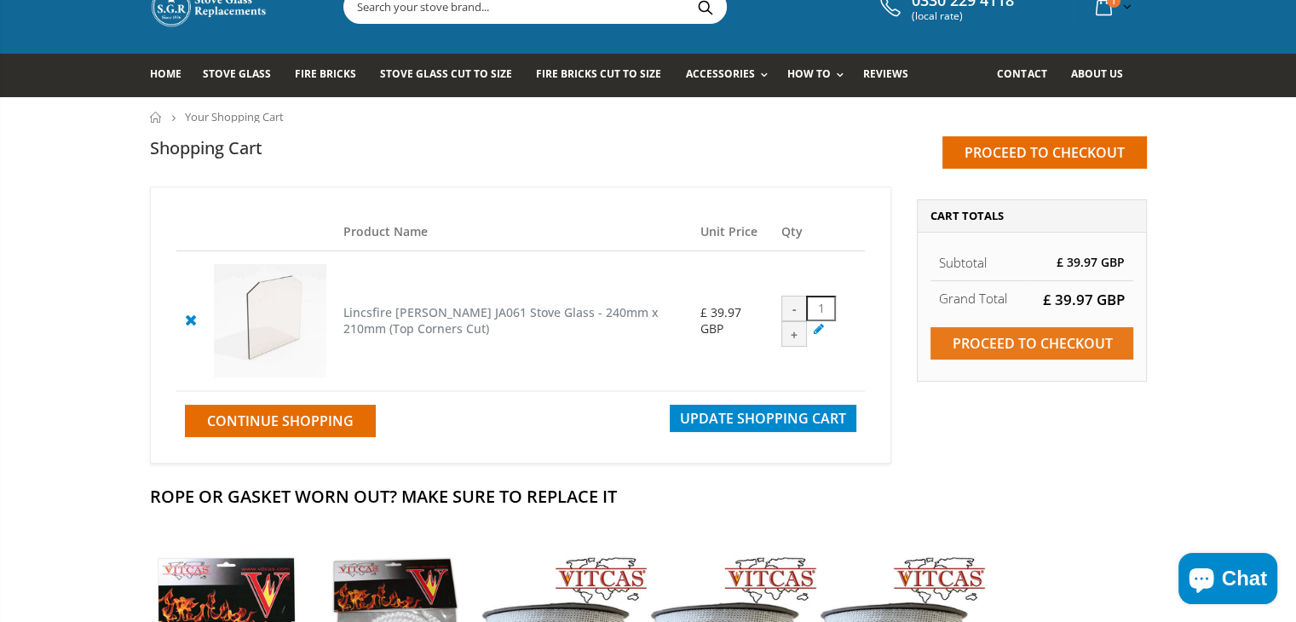
click at [1115, 352] on input "Proceed to checkout" at bounding box center [1031, 343] width 203 height 32
